Goal: Task Accomplishment & Management: Use online tool/utility

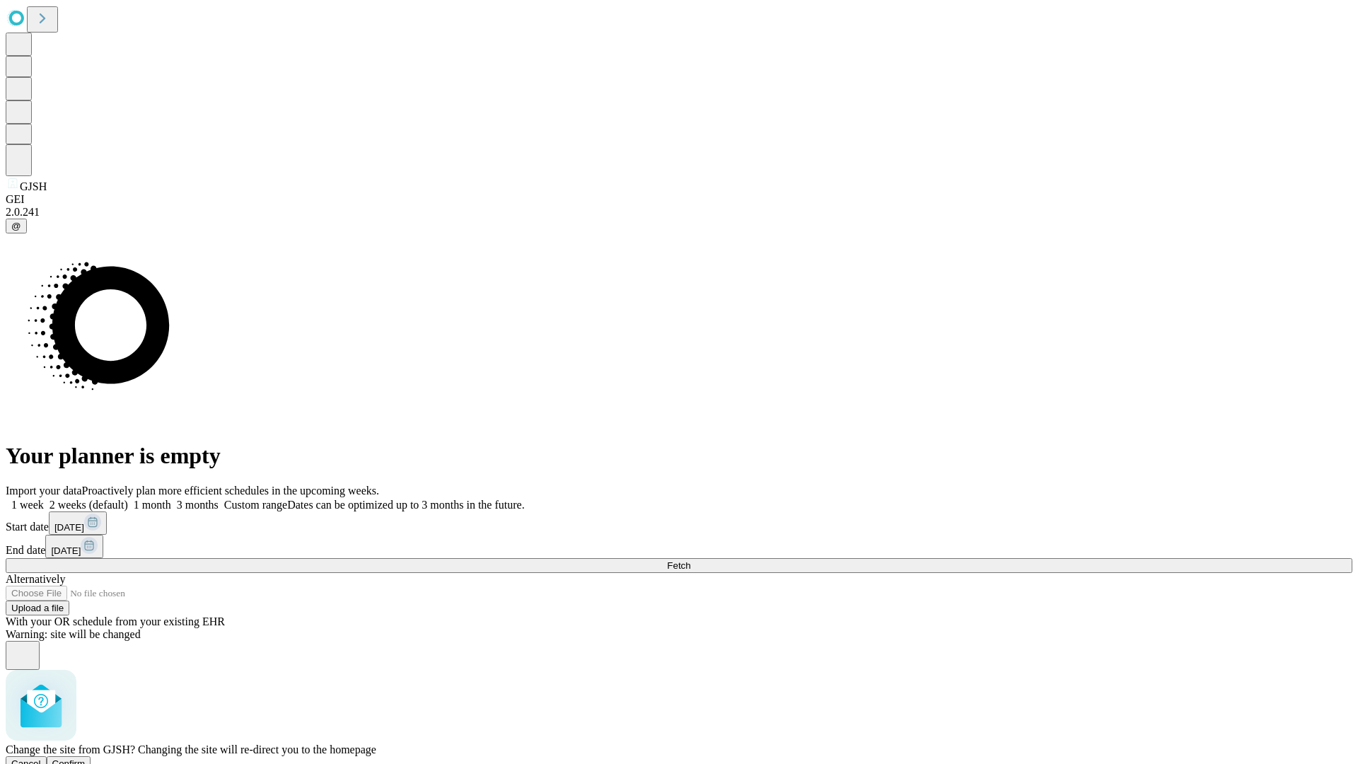
click at [86, 758] on span "Confirm" at bounding box center [68, 763] width 33 height 11
click at [44, 499] on label "1 week" at bounding box center [25, 505] width 38 height 12
click at [690, 560] on span "Fetch" at bounding box center [678, 565] width 23 height 11
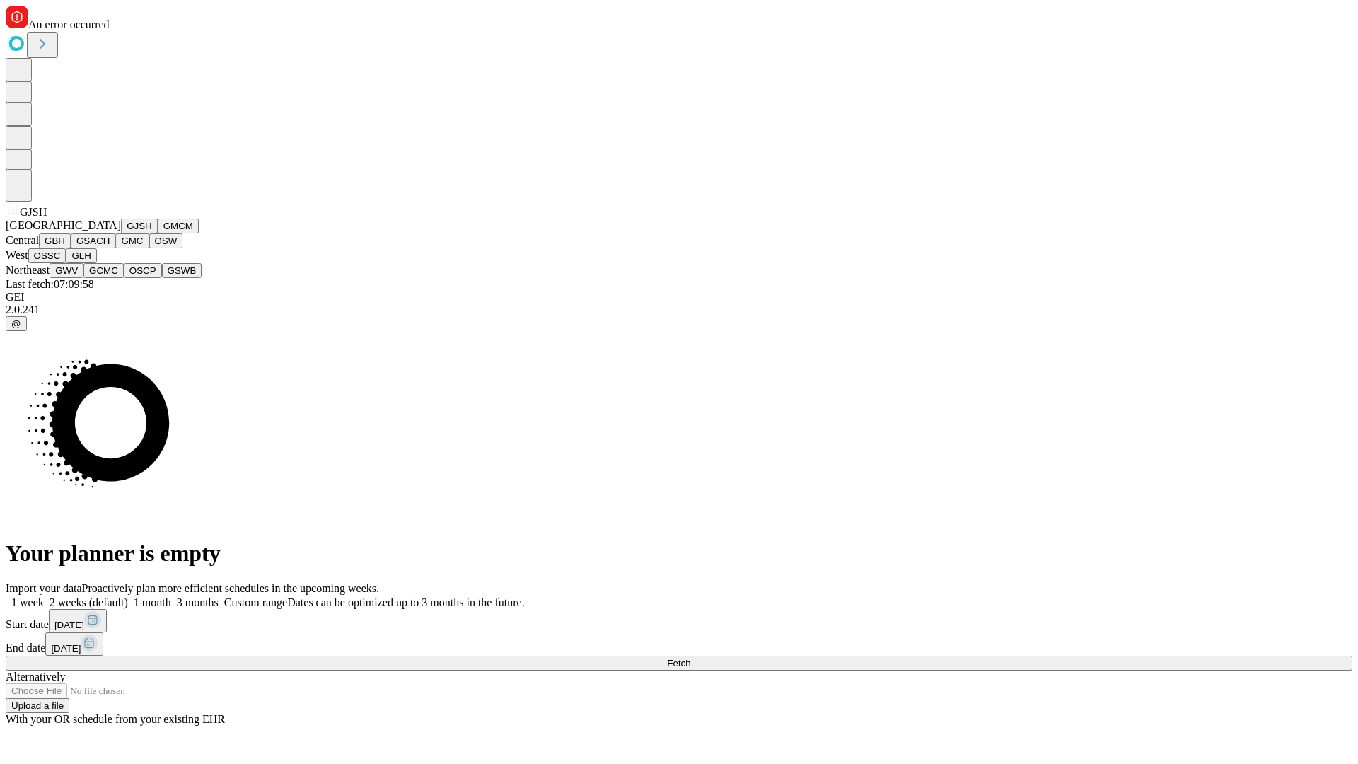
click at [158, 233] on button "GMCM" at bounding box center [178, 226] width 41 height 15
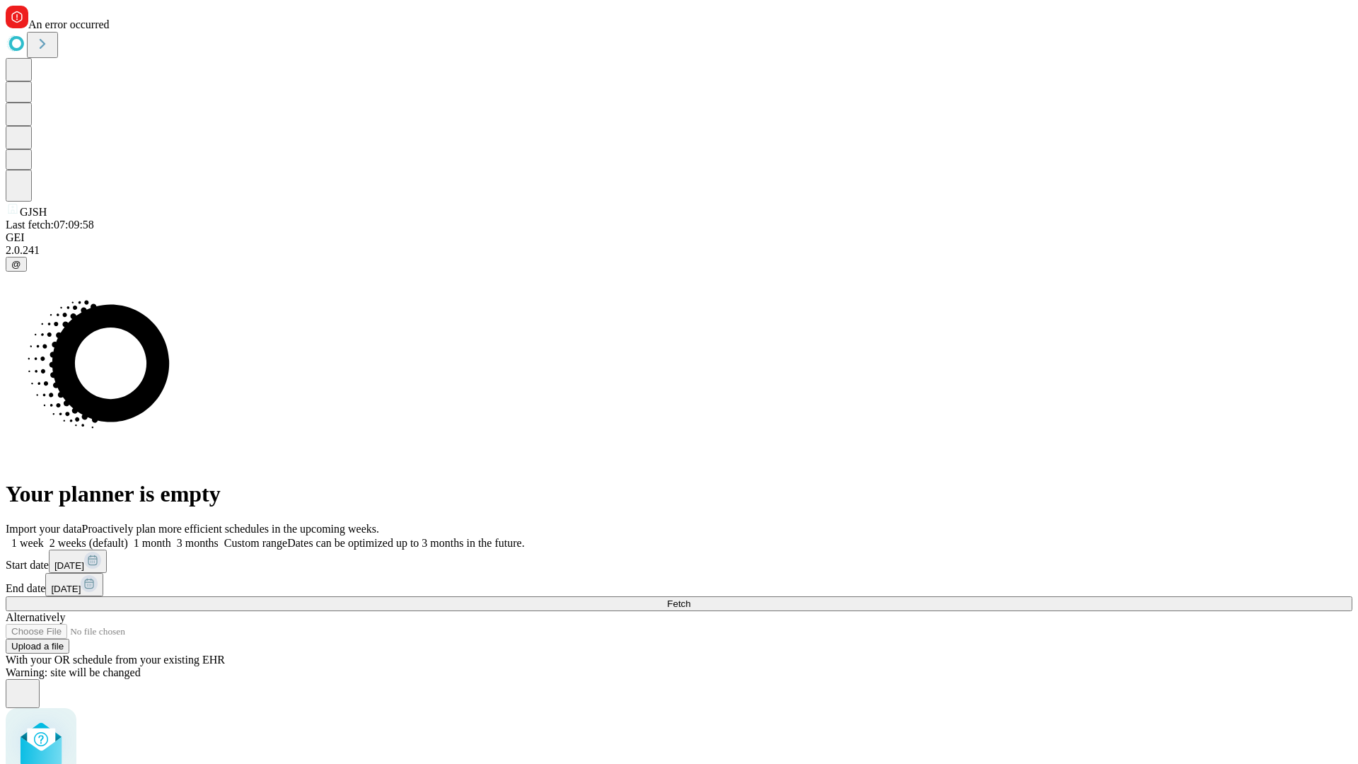
click at [44, 537] on label "1 week" at bounding box center [25, 543] width 38 height 12
click at [690, 598] on span "Fetch" at bounding box center [678, 603] width 23 height 11
click at [44, 537] on label "1 week" at bounding box center [25, 543] width 38 height 12
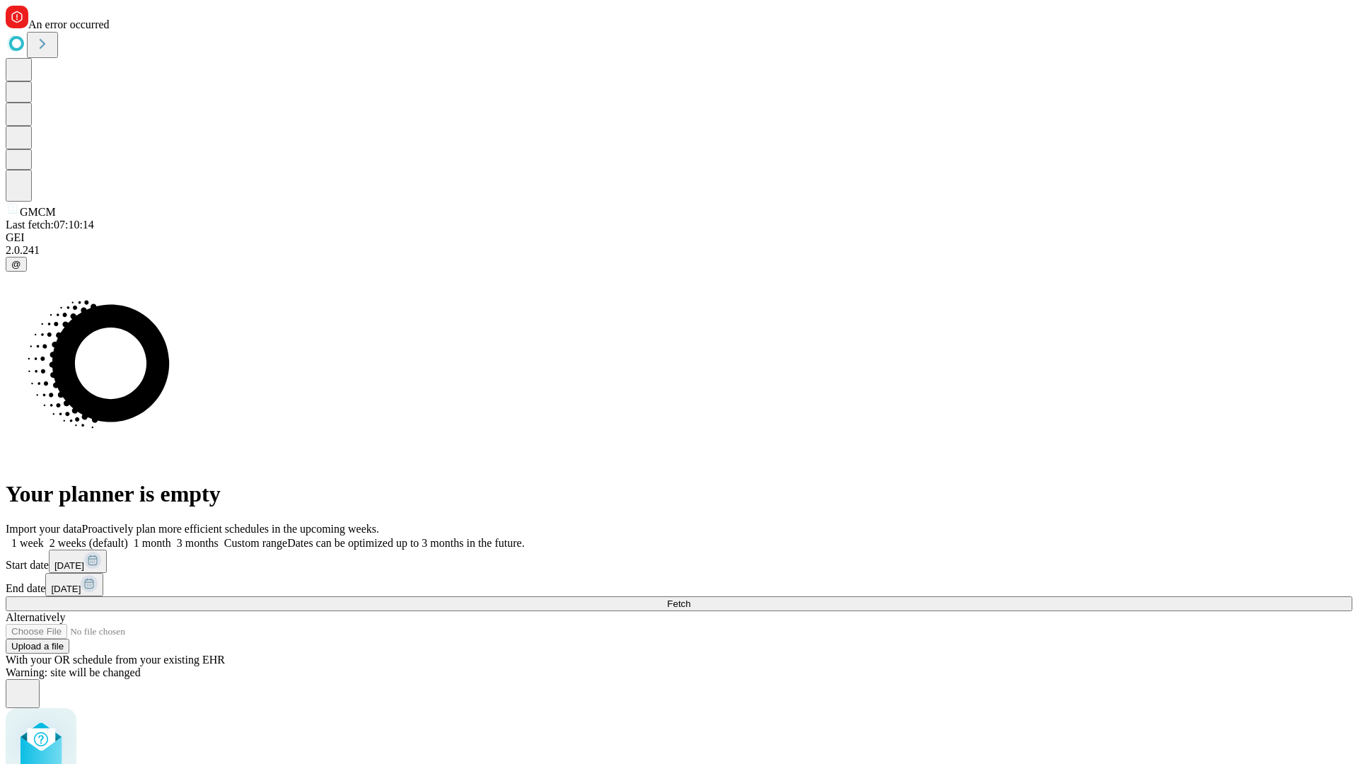
click at [690, 598] on span "Fetch" at bounding box center [678, 603] width 23 height 11
click at [44, 537] on label "1 week" at bounding box center [25, 543] width 38 height 12
click at [690, 598] on span "Fetch" at bounding box center [678, 603] width 23 height 11
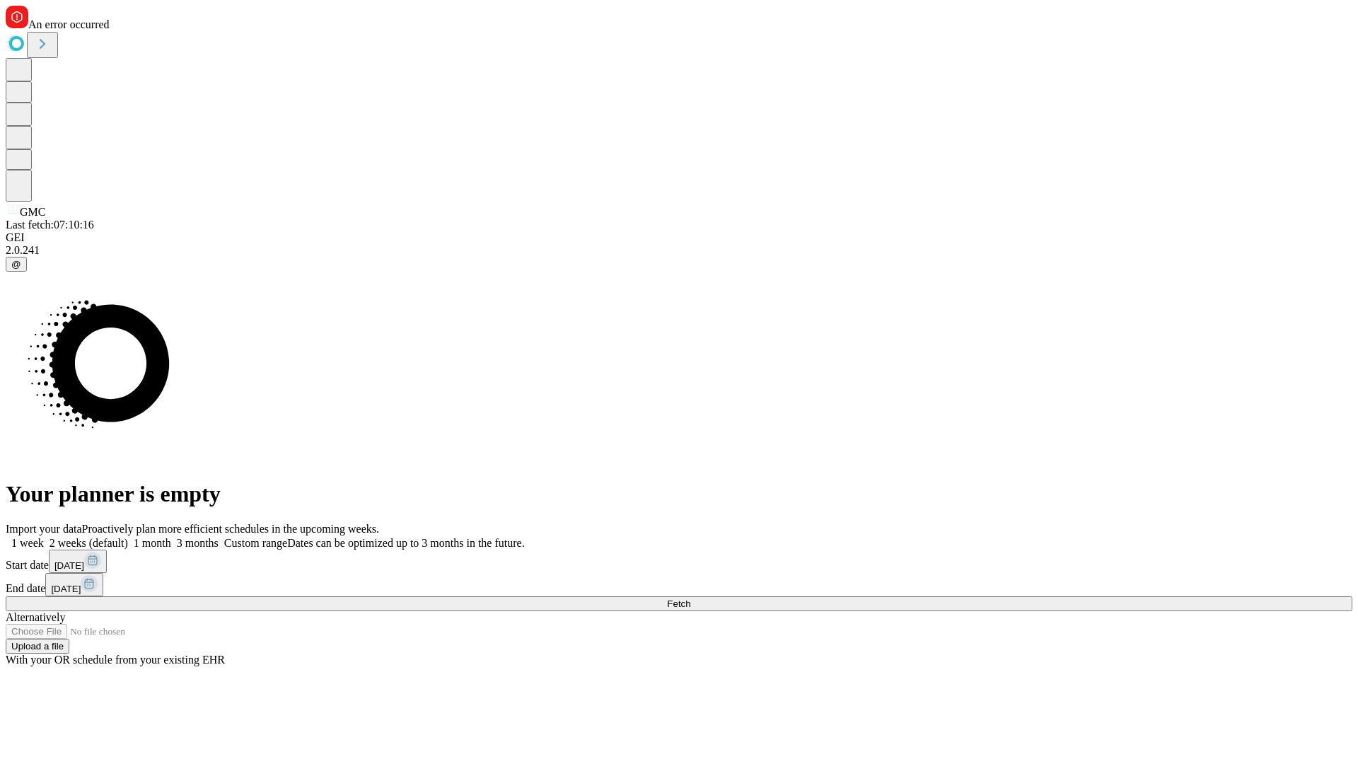
click at [44, 537] on label "1 week" at bounding box center [25, 543] width 38 height 12
click at [690, 598] on span "Fetch" at bounding box center [678, 603] width 23 height 11
click at [44, 537] on label "1 week" at bounding box center [25, 543] width 38 height 12
click at [690, 598] on span "Fetch" at bounding box center [678, 603] width 23 height 11
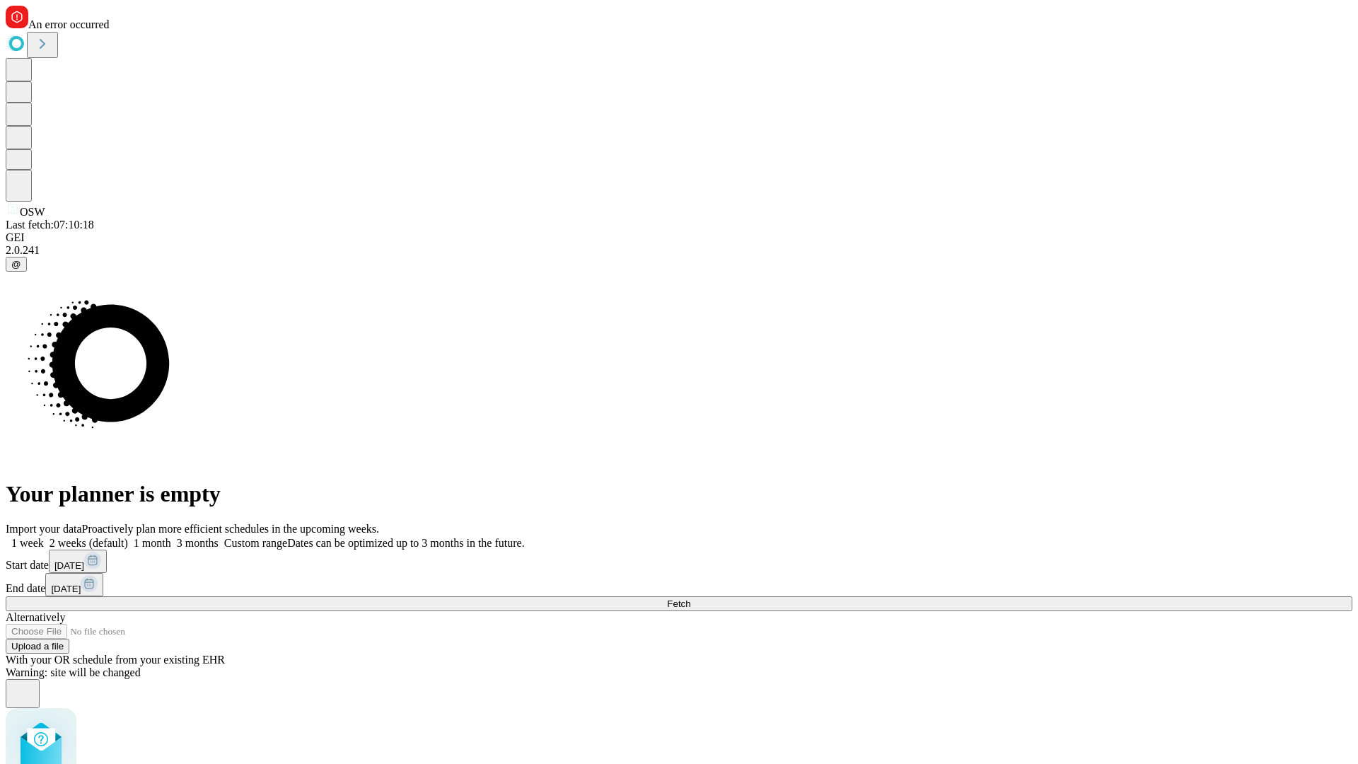
click at [44, 537] on label "1 week" at bounding box center [25, 543] width 38 height 12
click at [690, 598] on span "Fetch" at bounding box center [678, 603] width 23 height 11
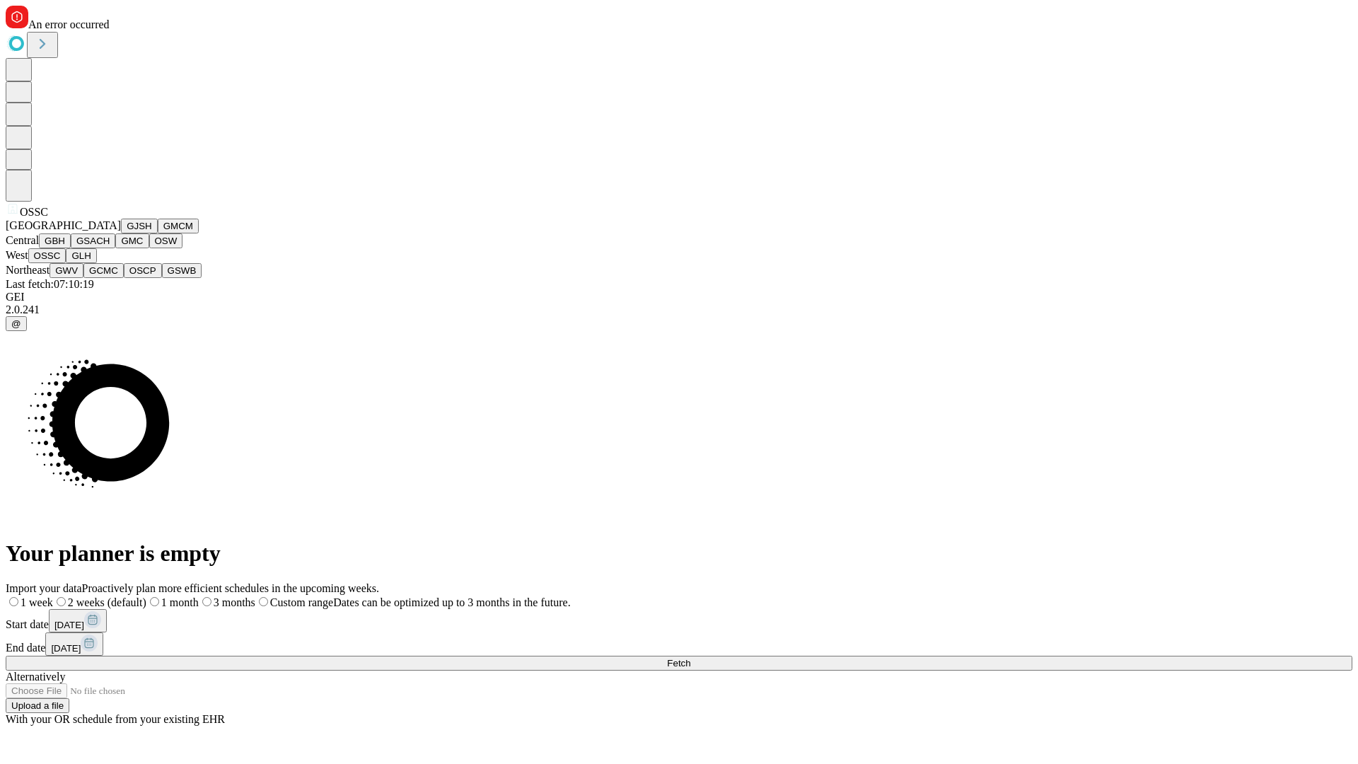
click at [96, 263] on button "GLH" at bounding box center [81, 255] width 30 height 15
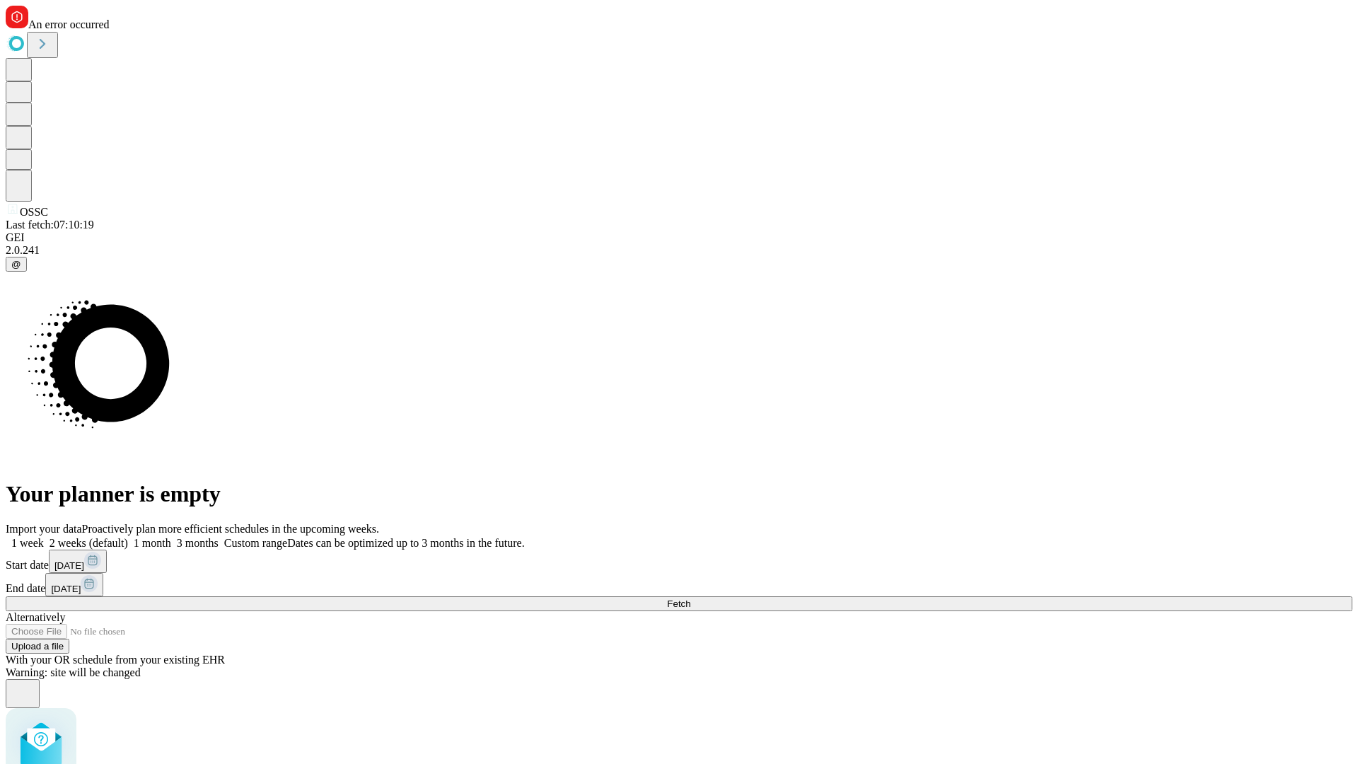
click at [44, 537] on label "1 week" at bounding box center [25, 543] width 38 height 12
click at [690, 598] on span "Fetch" at bounding box center [678, 603] width 23 height 11
click at [44, 537] on label "1 week" at bounding box center [25, 543] width 38 height 12
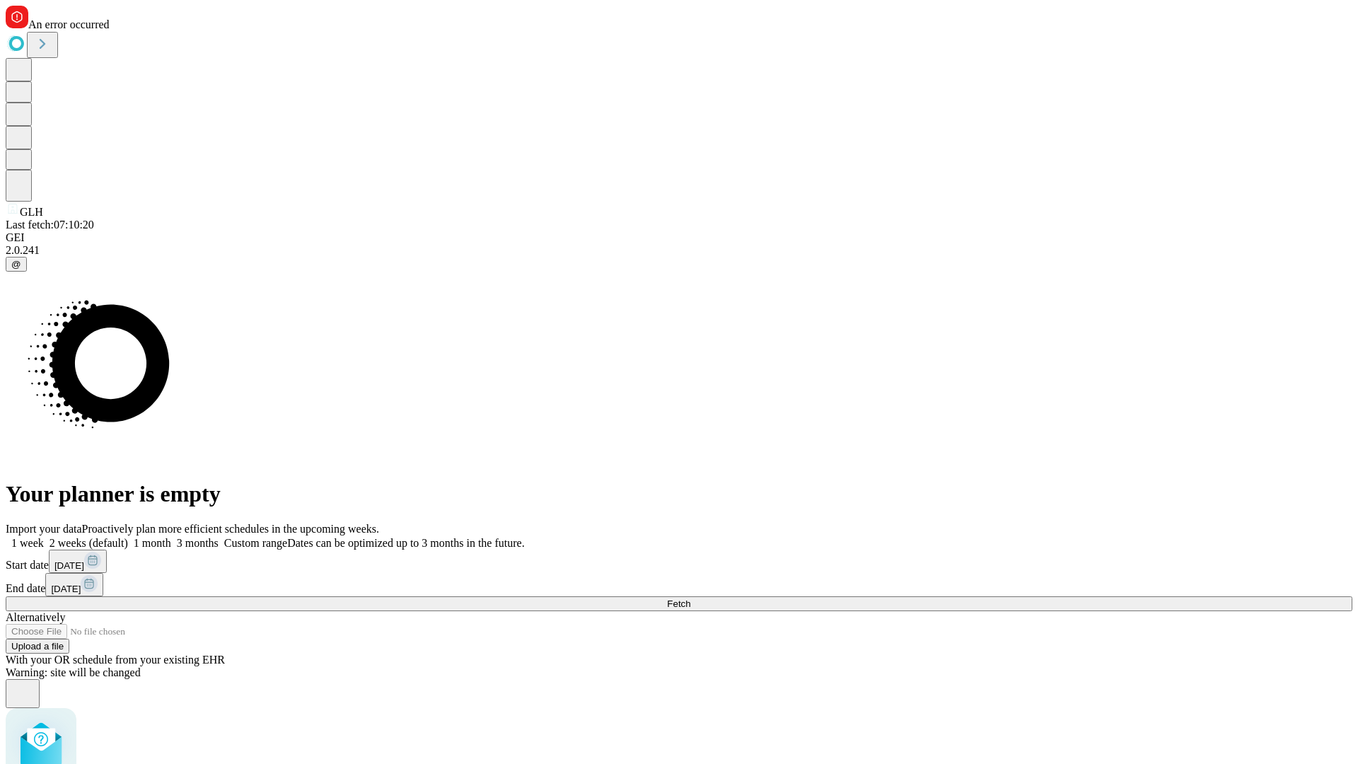
click at [690, 598] on span "Fetch" at bounding box center [678, 603] width 23 height 11
click at [44, 537] on label "1 week" at bounding box center [25, 543] width 38 height 12
click at [690, 598] on span "Fetch" at bounding box center [678, 603] width 23 height 11
click at [44, 537] on label "1 week" at bounding box center [25, 543] width 38 height 12
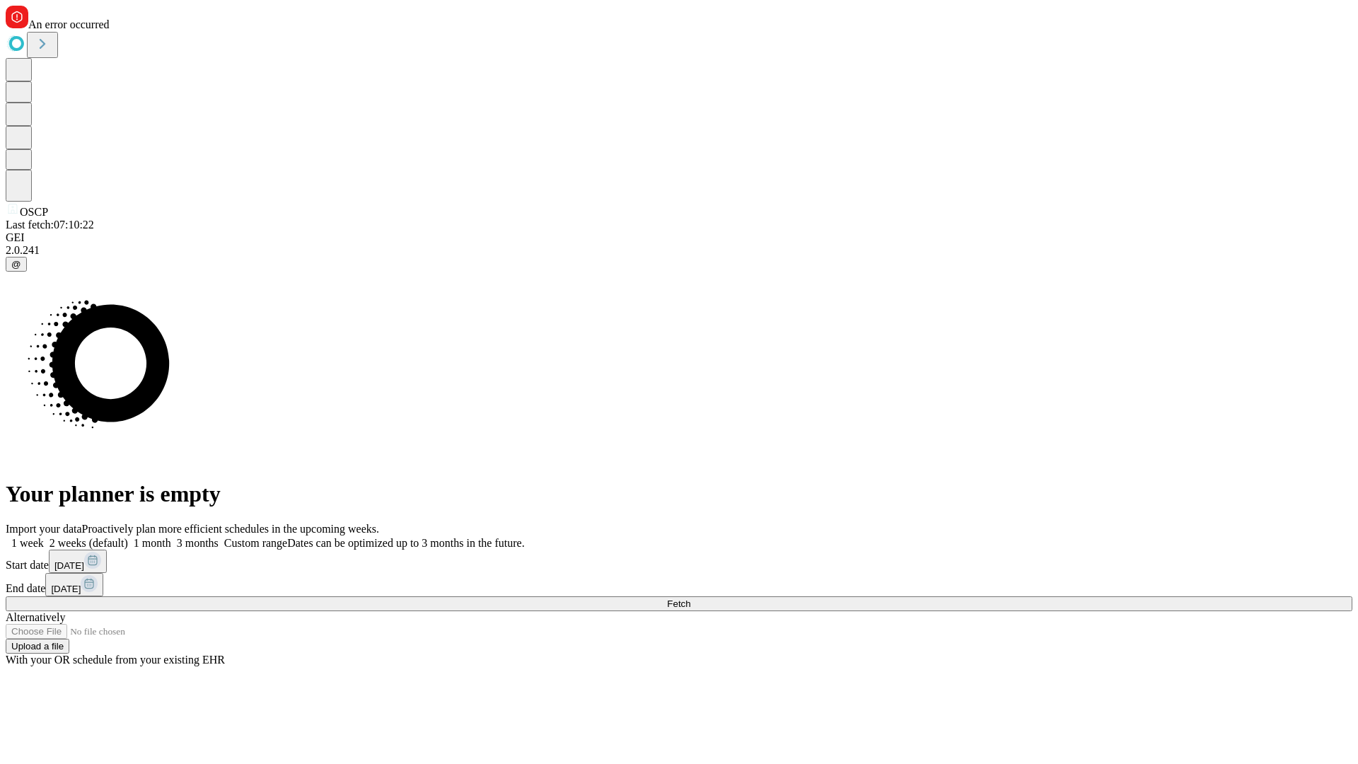
click at [690, 598] on span "Fetch" at bounding box center [678, 603] width 23 height 11
click at [44, 537] on label "1 week" at bounding box center [25, 543] width 38 height 12
click at [690, 598] on span "Fetch" at bounding box center [678, 603] width 23 height 11
